Goal: Task Accomplishment & Management: Manage account settings

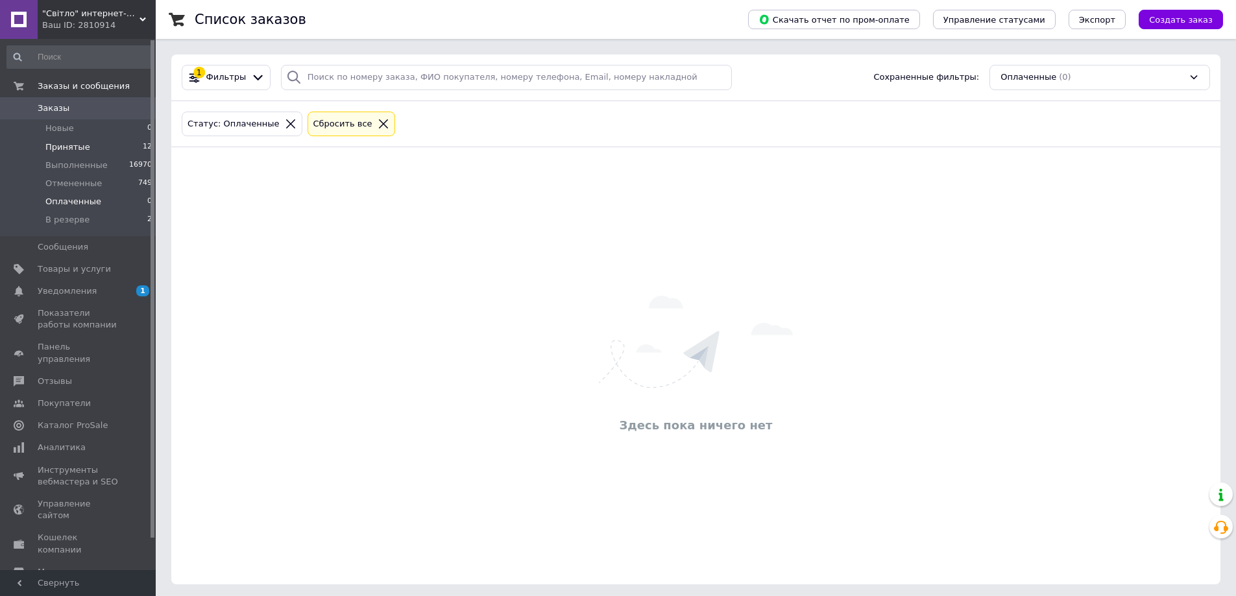
click at [75, 151] on span "Принятые" at bounding box center [67, 147] width 45 height 12
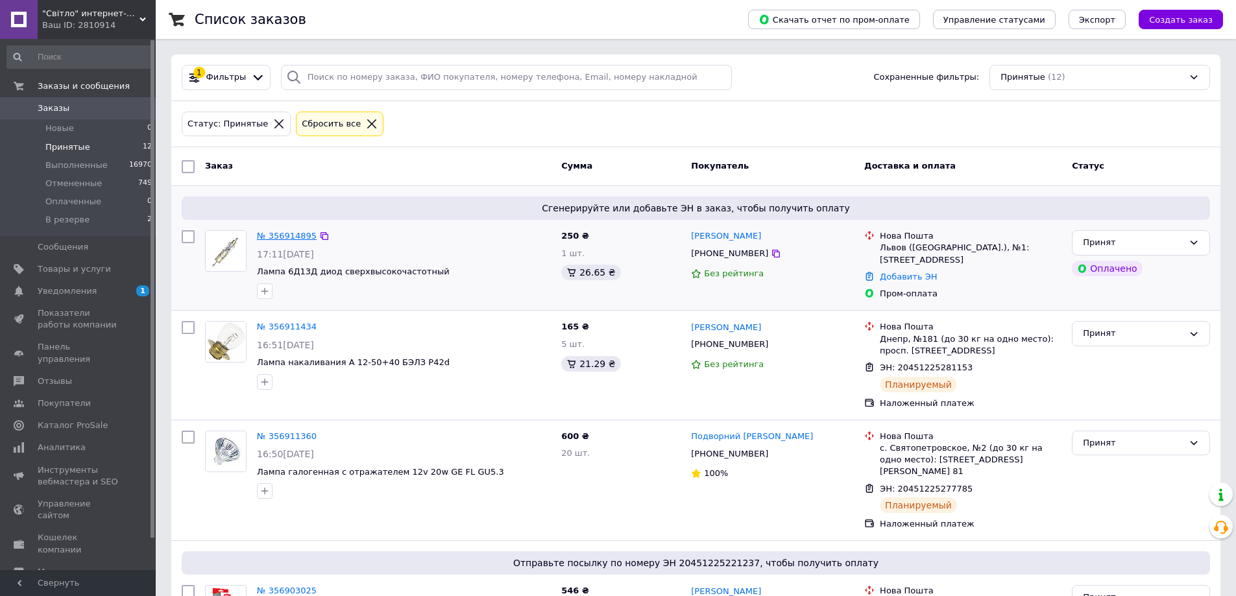
click at [296, 236] on link "№ 356914895" at bounding box center [287, 236] width 60 height 10
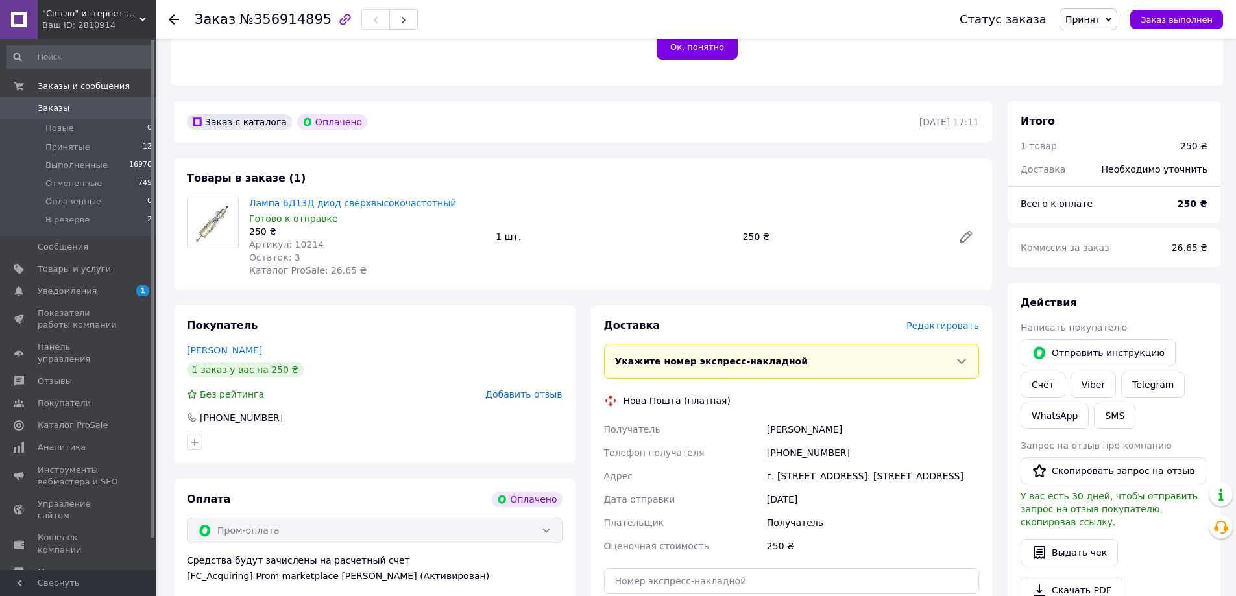
scroll to position [324, 0]
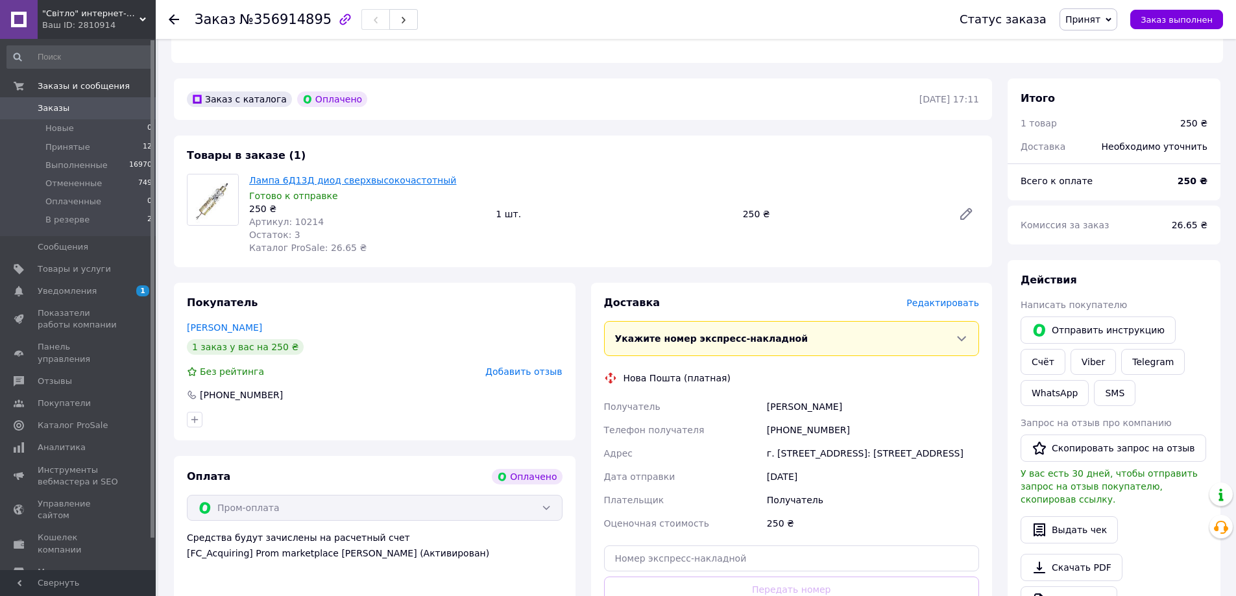
click at [313, 175] on link "Лампа 6Д13Д диод сверхвысокочастотный" at bounding box center [352, 180] width 207 height 10
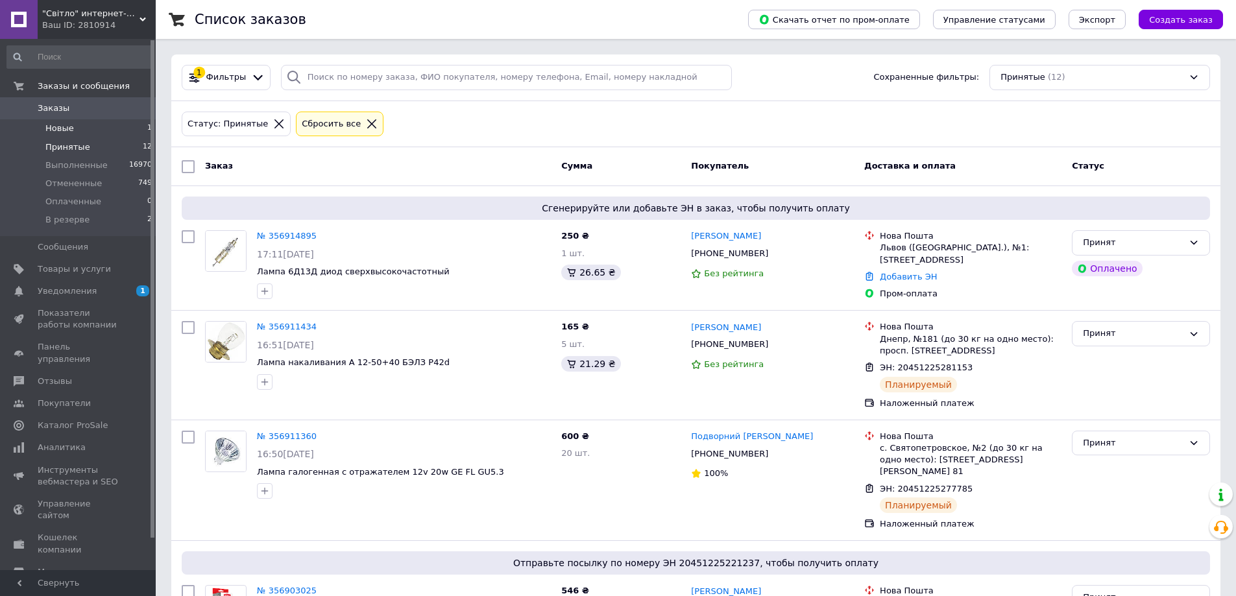
click at [68, 130] on span "Новые" at bounding box center [59, 129] width 29 height 12
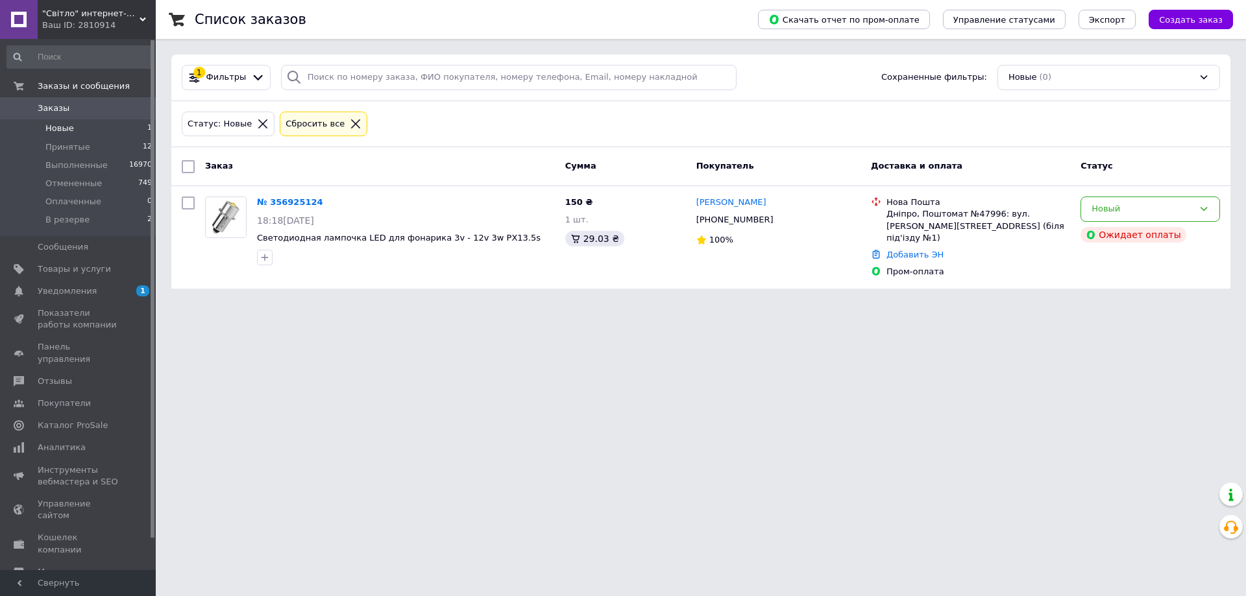
click at [64, 130] on span "Новые" at bounding box center [59, 129] width 29 height 12
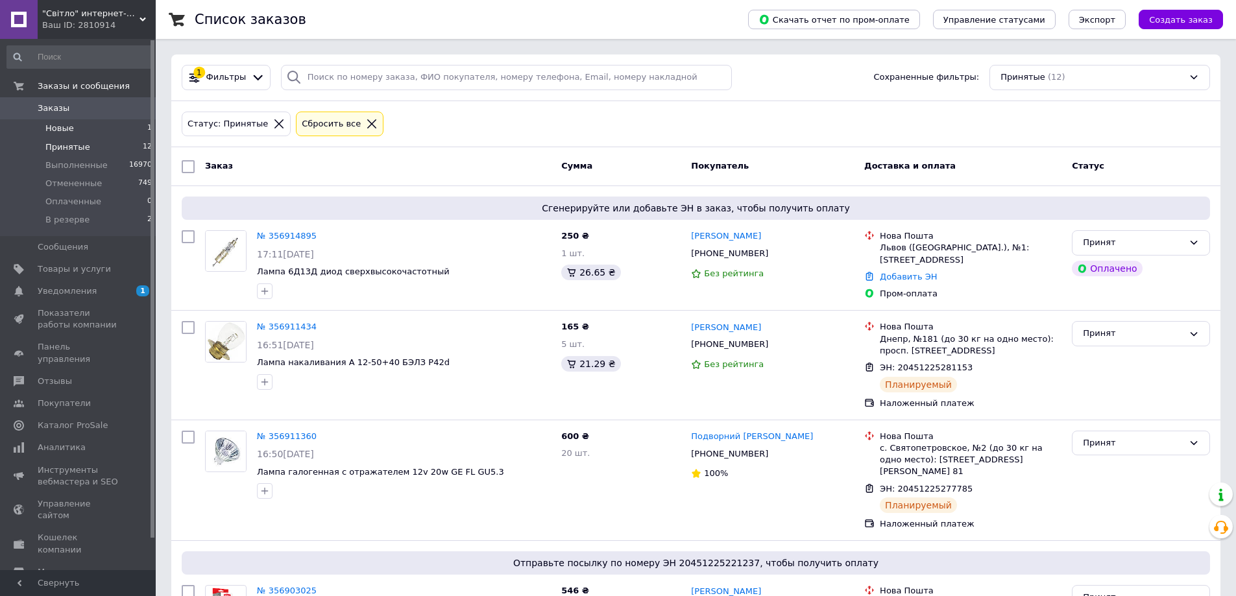
click at [69, 132] on span "Новые" at bounding box center [59, 129] width 29 height 12
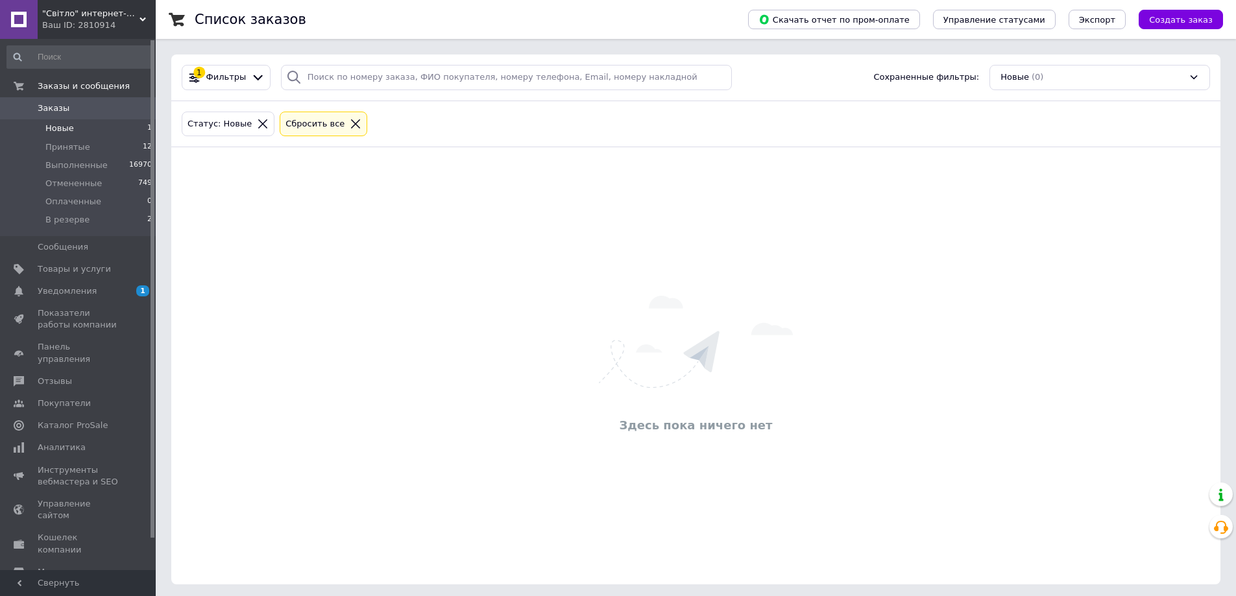
click at [66, 132] on span "Новые" at bounding box center [59, 129] width 29 height 12
click at [64, 200] on span "Оплаченные" at bounding box center [73, 202] width 56 height 12
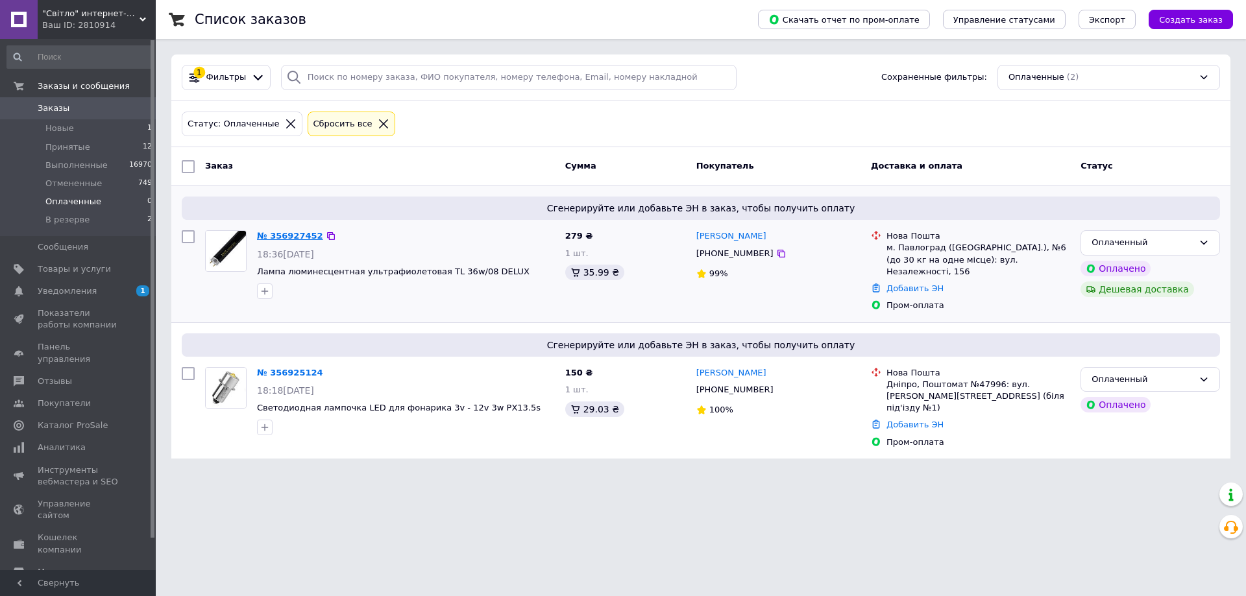
click at [286, 239] on link "№ 356927452" at bounding box center [290, 236] width 66 height 10
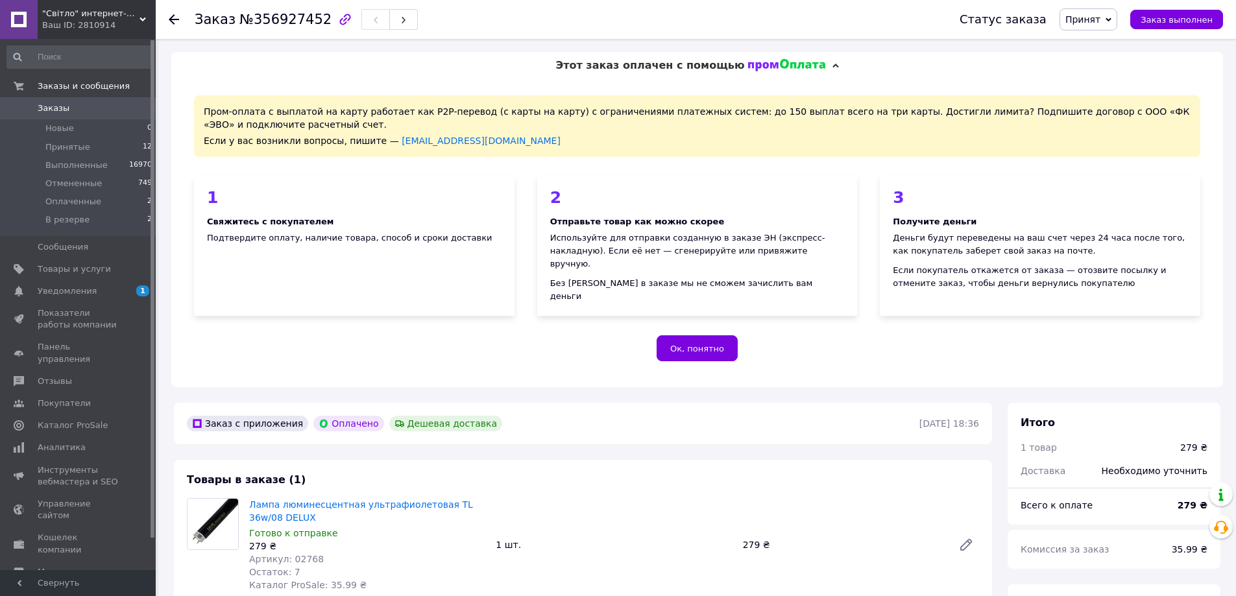
click at [175, 21] on icon at bounding box center [174, 19] width 10 height 10
